Goal: Book appointment/travel/reservation

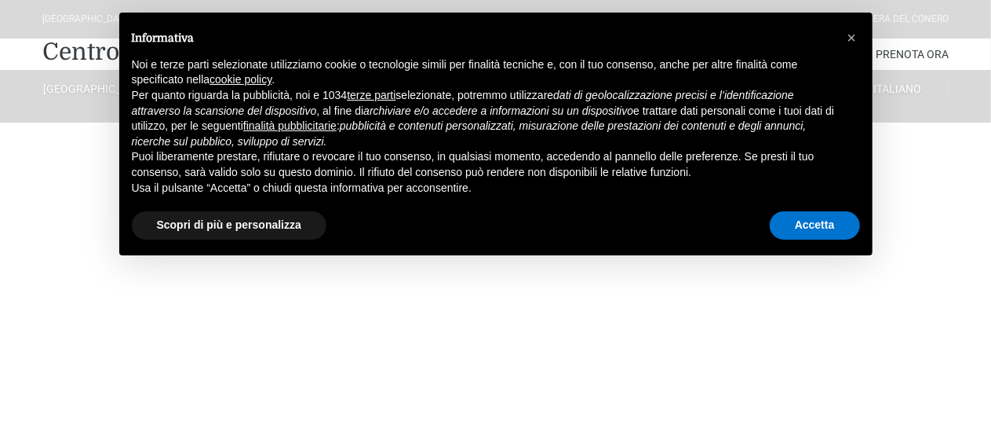
click at [771, 214] on div "Accetta" at bounding box center [815, 225] width 90 height 35
drag, startPoint x: 779, startPoint y: 215, endPoint x: 513, endPoint y: 140, distance: 275.8
click at [779, 216] on button "Accetta" at bounding box center [815, 225] width 90 height 28
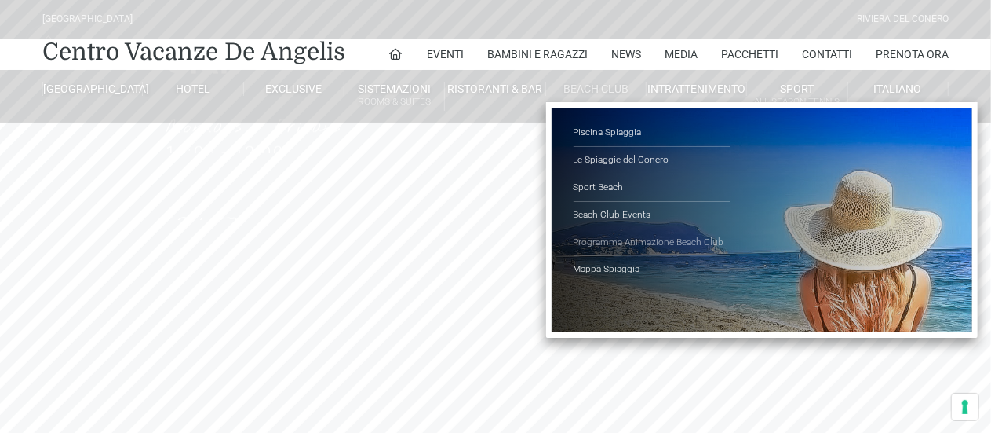
click at [594, 242] on link "Programma Animazione Beach Club" at bounding box center [652, 242] width 157 height 27
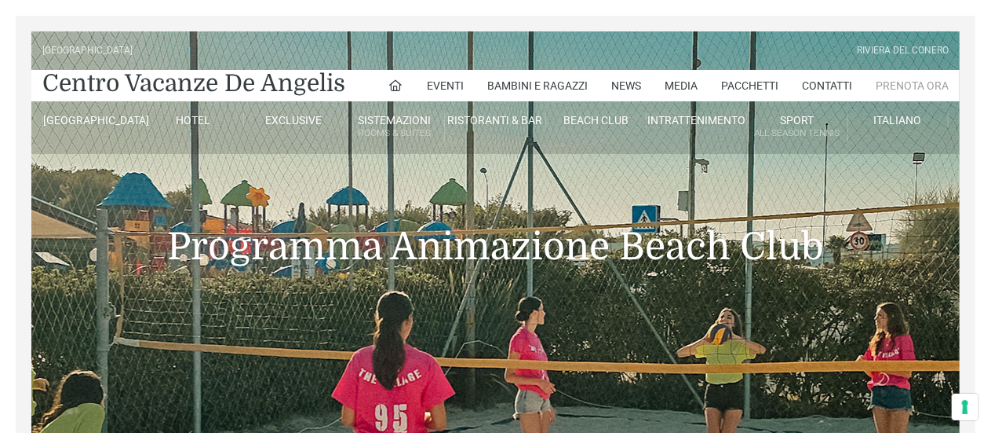
click at [927, 89] on link "Prenota Ora" at bounding box center [912, 85] width 73 height 31
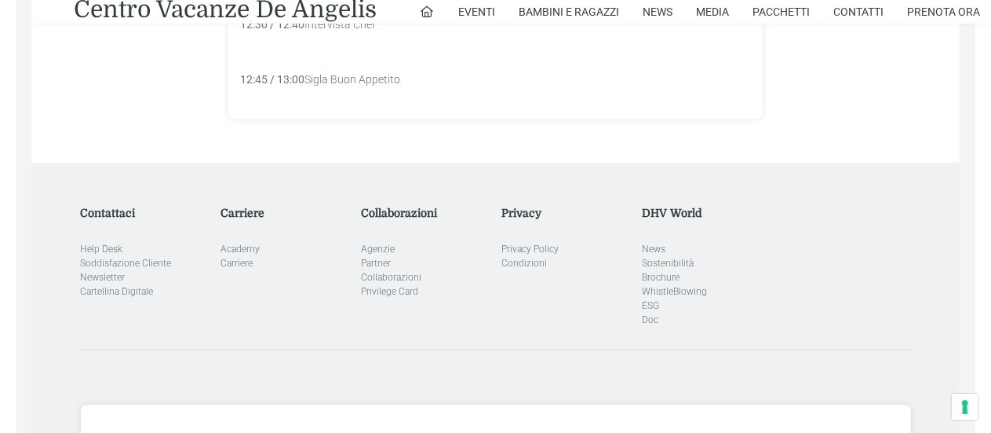
scroll to position [1884, 0]
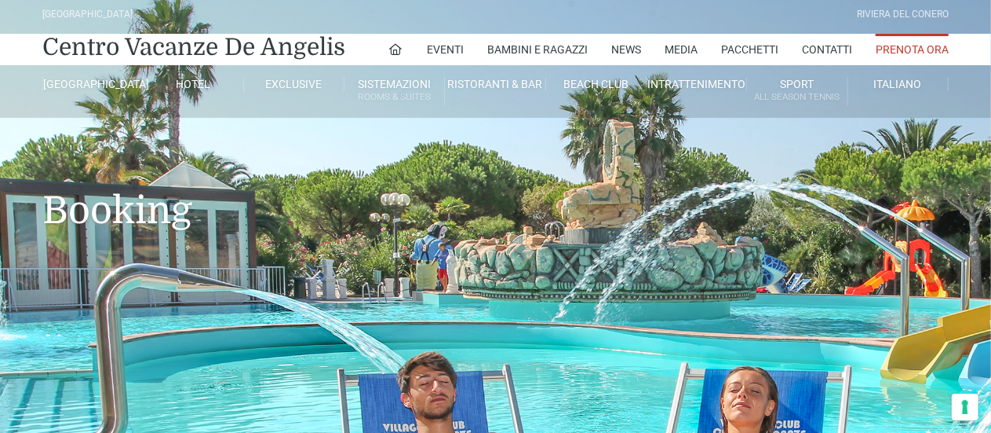
type input "23/08/2025"
type input "24/08/2025"
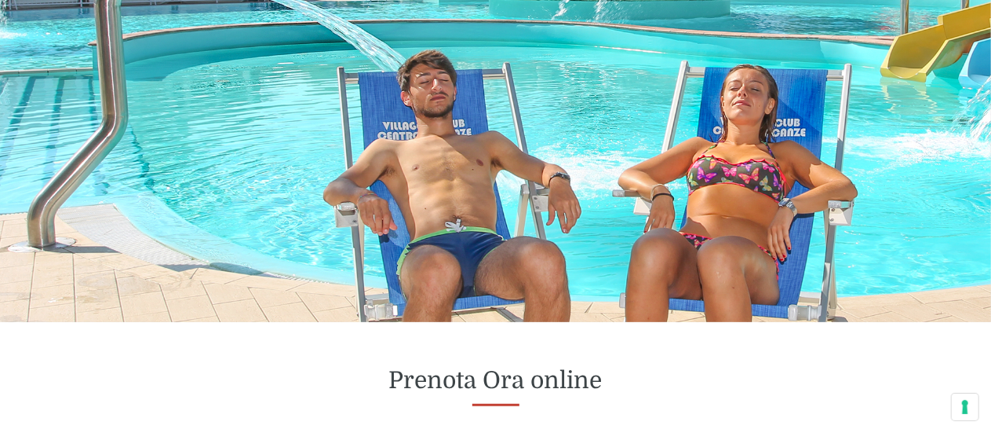
scroll to position [549, 0]
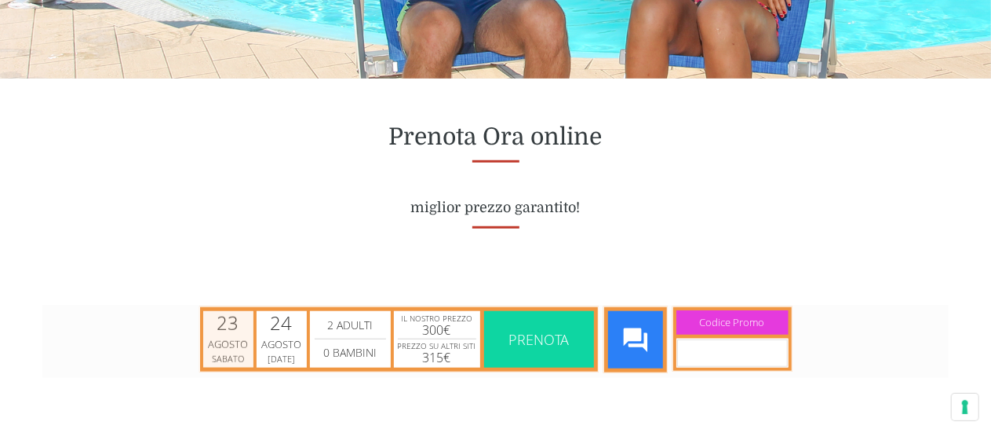
click at [214, 354] on div "Sabato" at bounding box center [227, 358] width 40 height 12
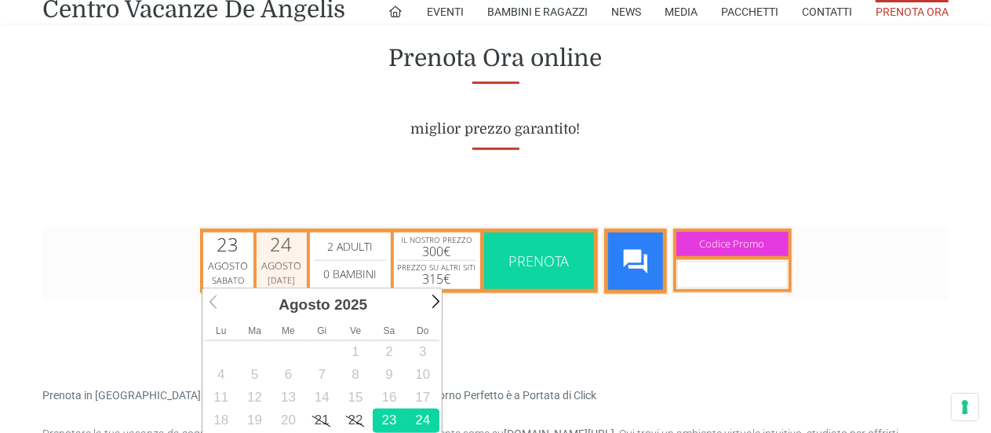
scroll to position [785, 0]
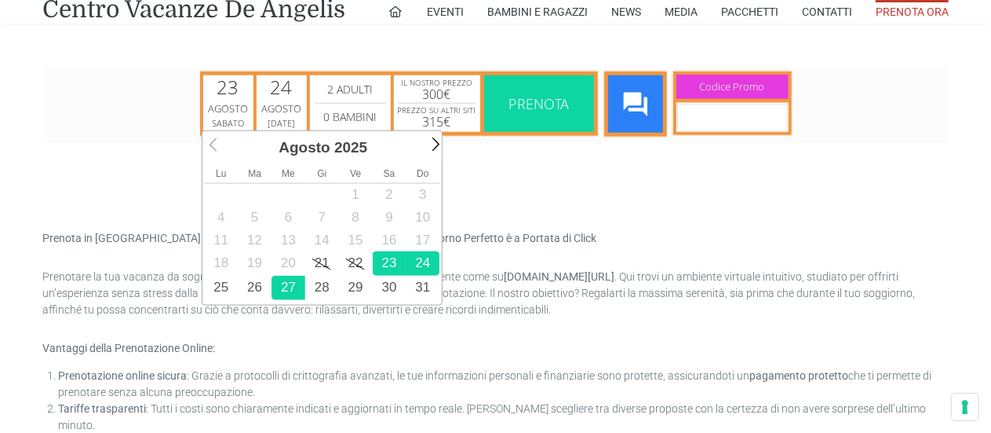
click at [281, 287] on link "27" at bounding box center [288, 287] width 34 height 24
type input "27/08/2025"
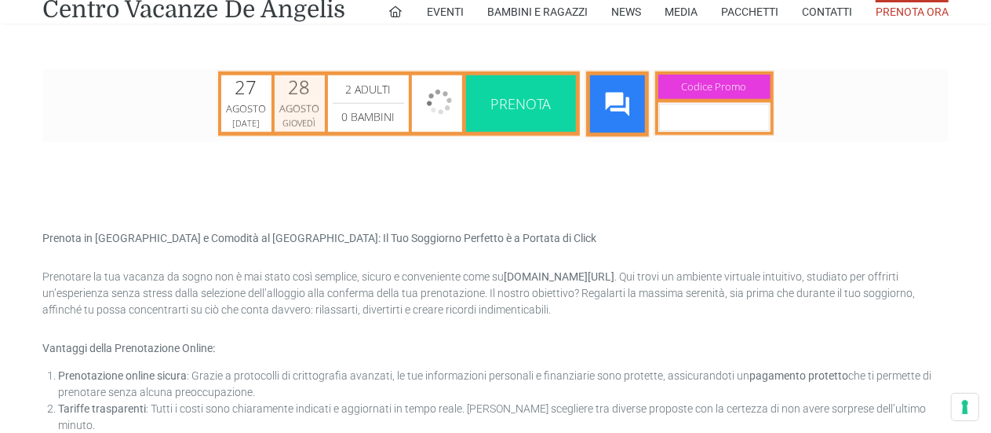
click at [301, 111] on div "Agosto" at bounding box center [299, 108] width 46 height 16
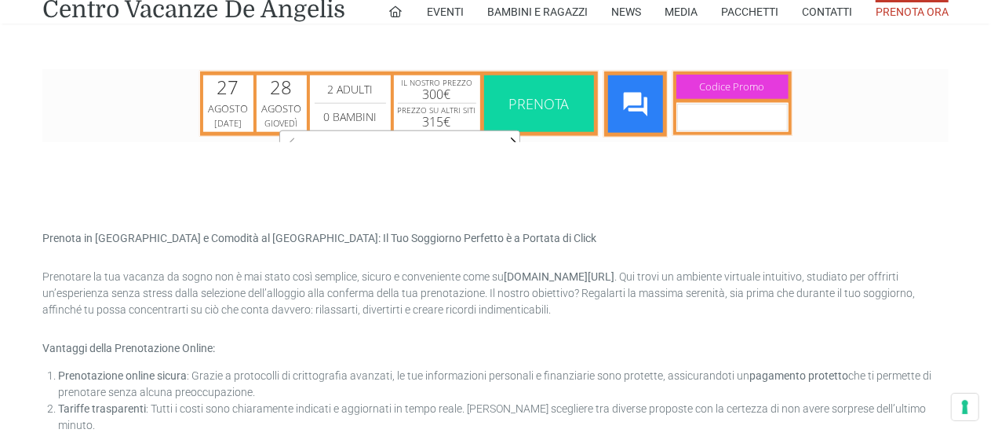
scroll to position [0, 6]
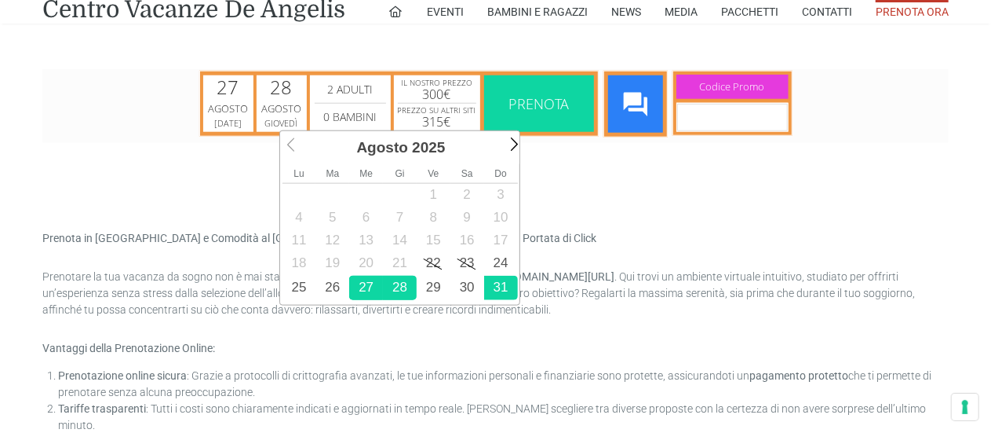
click at [490, 283] on link "31" at bounding box center [501, 287] width 34 height 24
type input "31/08/2025"
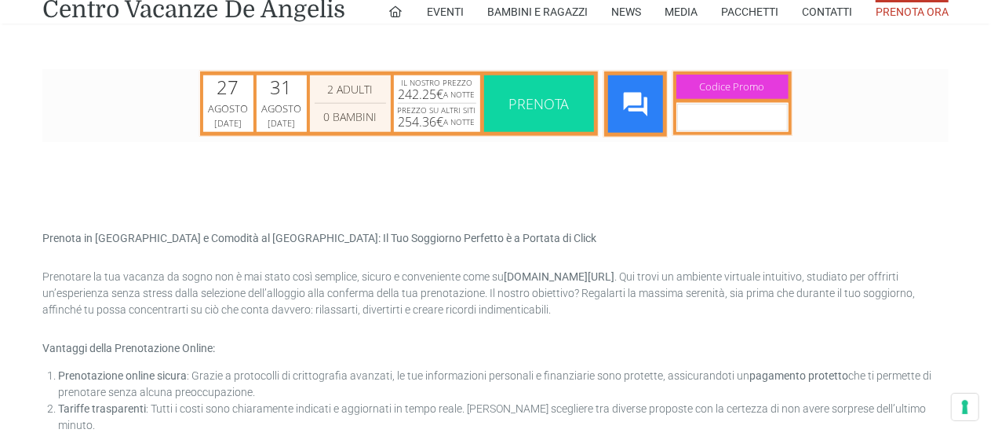
click at [361, 119] on select "0 Bambini 1 Bambini 2 Bambini 3 Bambini 4 Bambini 5 Bambini 6 Bambini 7 Bambini…" at bounding box center [349, 116] width 71 height 19
select select "2"
click at [314, 107] on select "0 Bambini 1 Bambini 2 Bambini 3 Bambini 4 Bambini 5 Bambini 6 Bambini 7 Bambini…" at bounding box center [349, 116] width 71 height 19
click at [537, 107] on span "Prenota" at bounding box center [538, 102] width 60 height 19
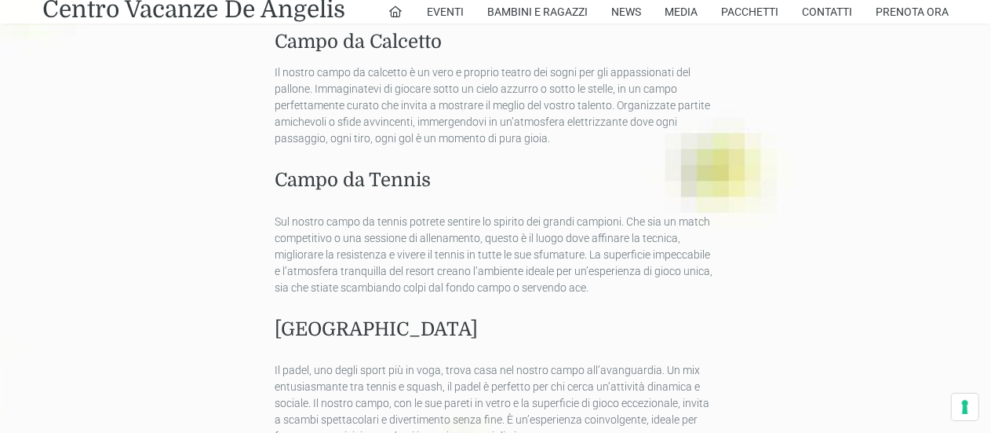
scroll to position [942, 0]
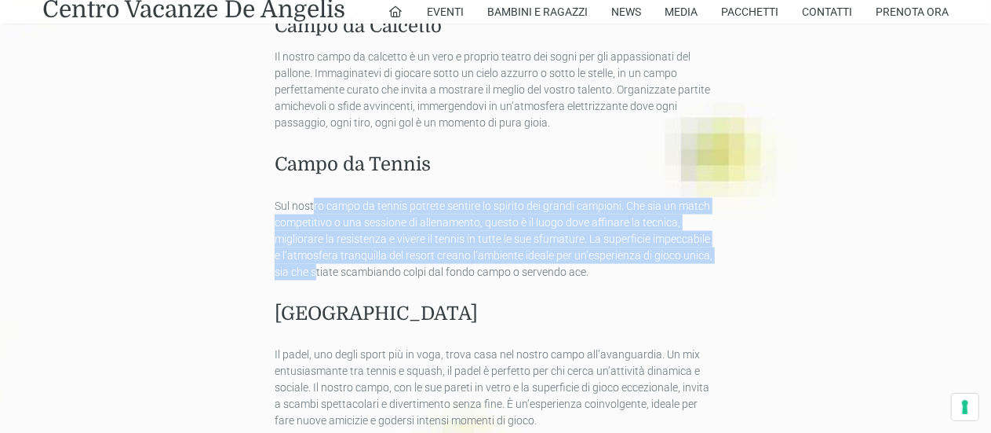
drag, startPoint x: 314, startPoint y: 203, endPoint x: 317, endPoint y: 268, distance: 65.2
click at [317, 268] on p "Sul nostro campo da tennis potrete sentire lo spirito dei grandi campioni. Che …" at bounding box center [496, 239] width 442 height 82
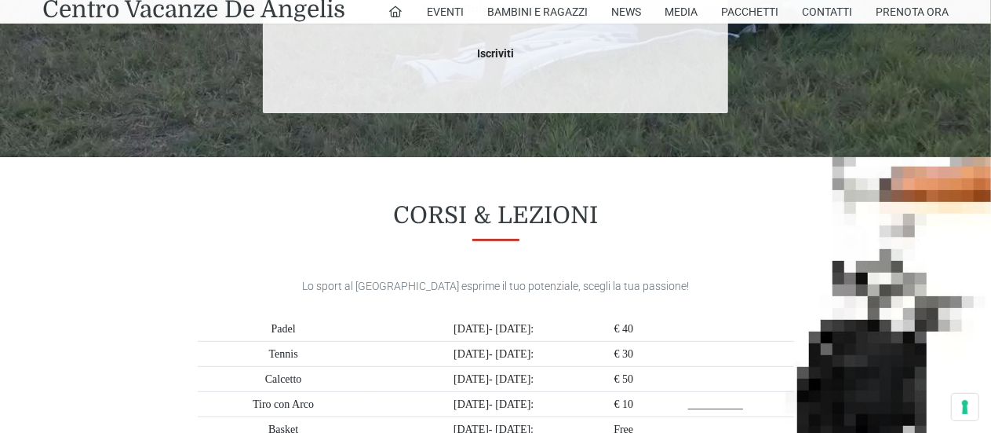
scroll to position [3297, 0]
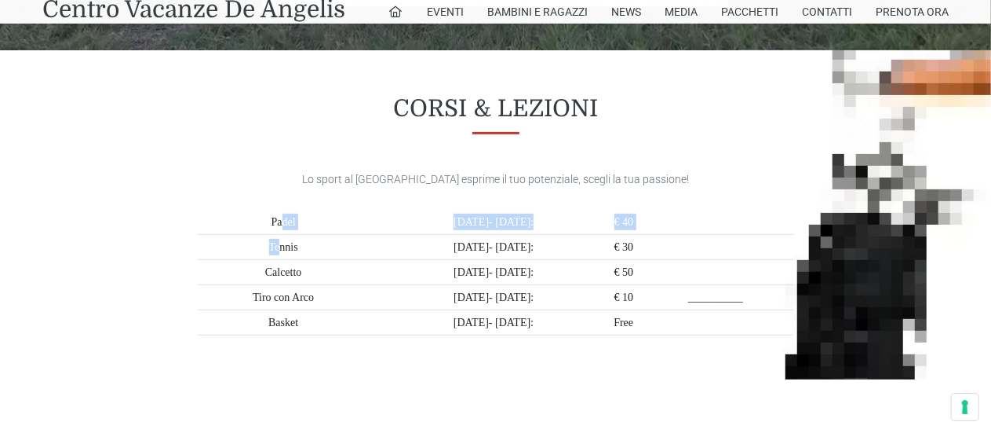
drag, startPoint x: 279, startPoint y: 224, endPoint x: 279, endPoint y: 254, distance: 29.8
click at [279, 254] on tbody "Padel [DATE]- [DATE]: € 40 Tennis [DATE]- [DATE]: € 30 Calcetto [DATE]- [DATE]:…" at bounding box center [496, 273] width 597 height 126
click at [279, 254] on td "Tennis" at bounding box center [284, 246] width 172 height 25
drag, startPoint x: 545, startPoint y: 245, endPoint x: 654, endPoint y: 246, distance: 109.1
click at [654, 246] on tr "Tennis [DATE]- [DATE]: € 30" at bounding box center [496, 246] width 597 height 25
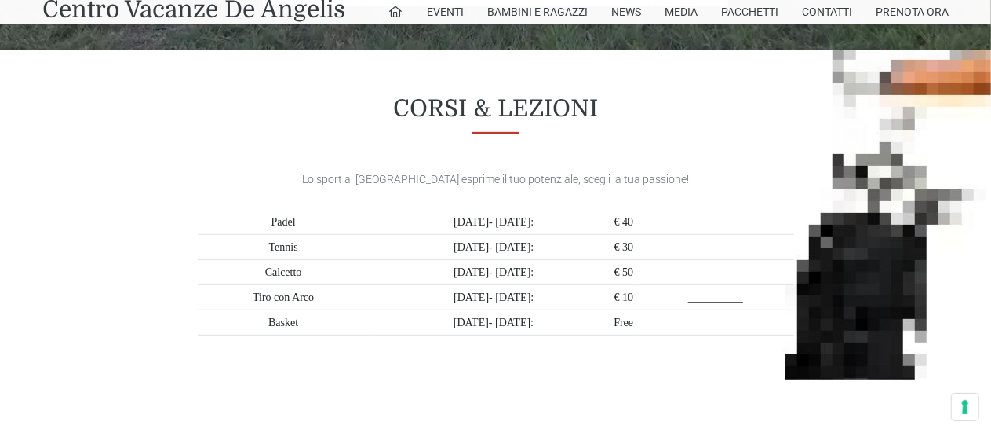
click at [631, 246] on span "€ 30" at bounding box center [625, 247] width 20 height 16
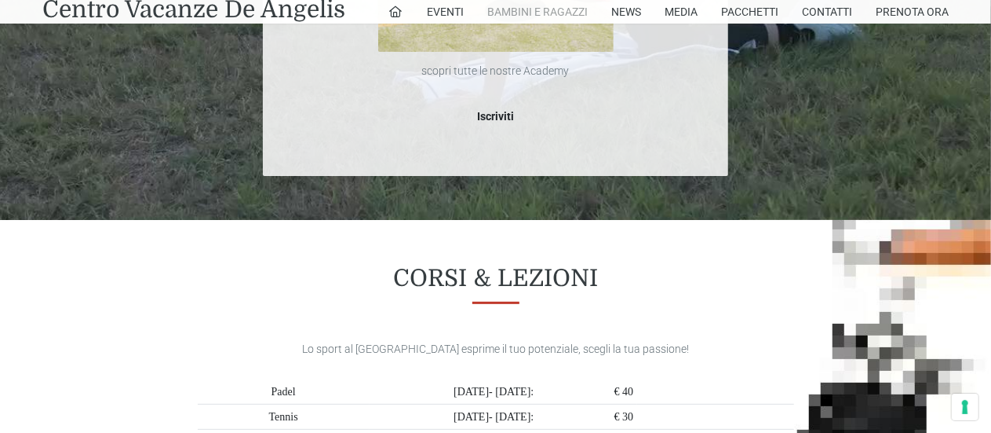
scroll to position [3061, 0]
